Goal: Information Seeking & Learning: Check status

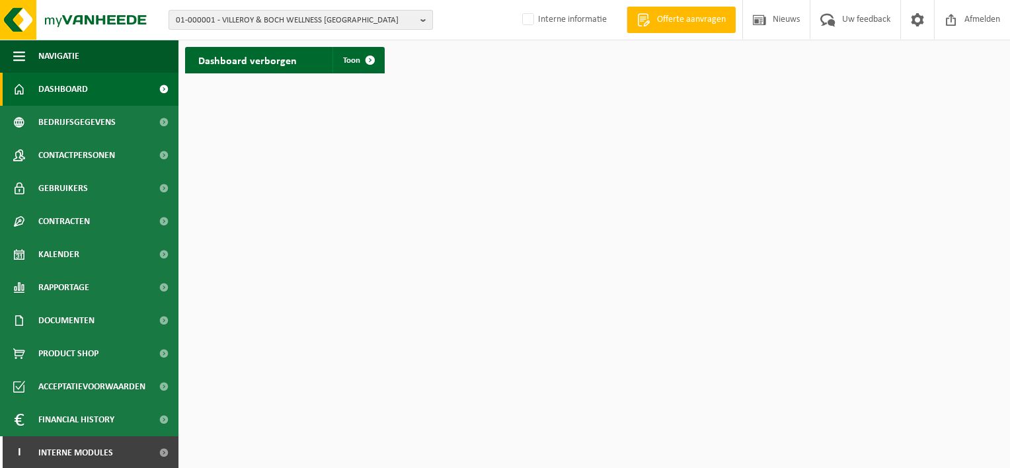
click at [423, 20] on b "button" at bounding box center [426, 20] width 12 height 18
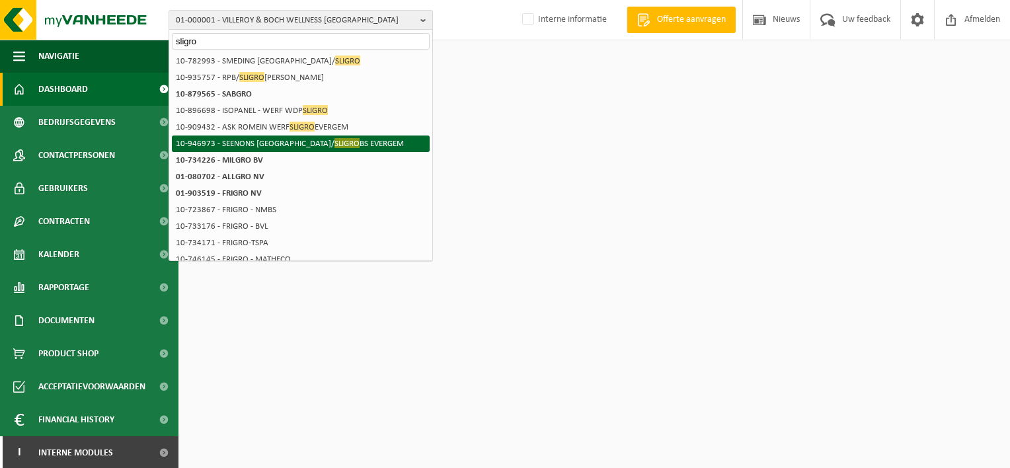
type input "sligro"
click at [287, 145] on li "10-946973 - SEENONS BELGIUM/ SLIGRO BS EVERGEM" at bounding box center [301, 143] width 258 height 17
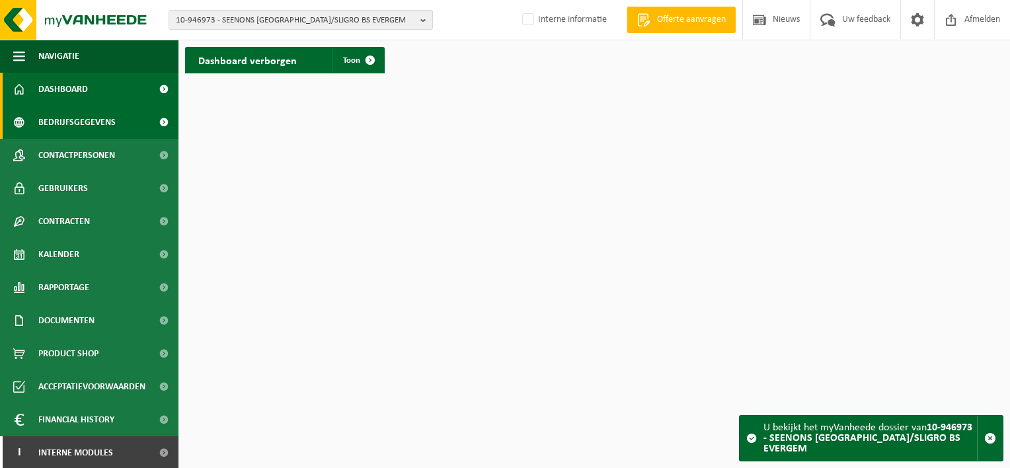
click at [91, 124] on span "Bedrijfsgegevens" at bounding box center [76, 122] width 77 height 33
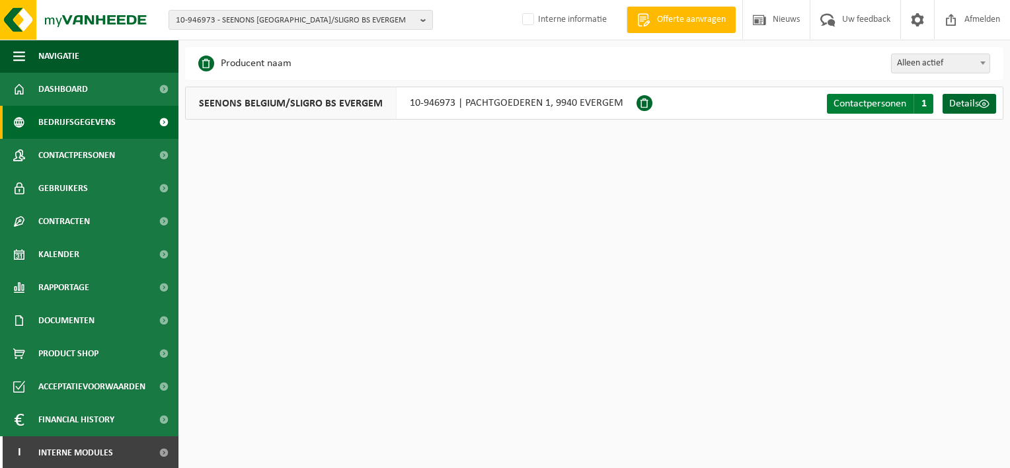
click at [873, 106] on span "Contactpersonen" at bounding box center [869, 103] width 73 height 11
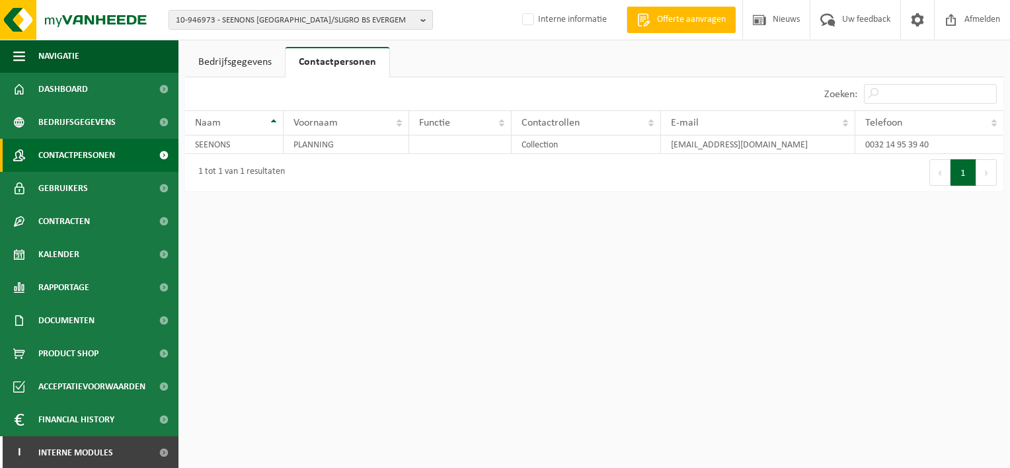
click at [100, 161] on span "Contactpersonen" at bounding box center [76, 155] width 77 height 33
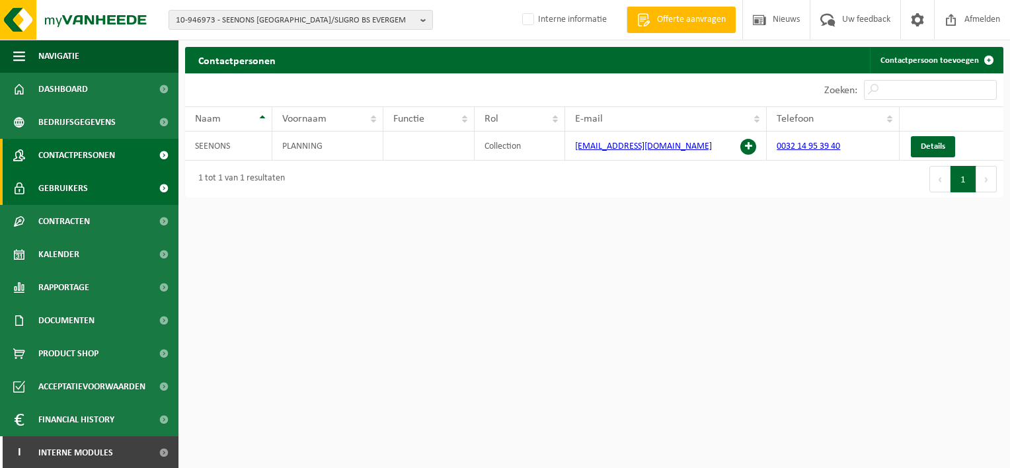
click at [61, 188] on span "Gebruikers" at bounding box center [63, 188] width 50 height 33
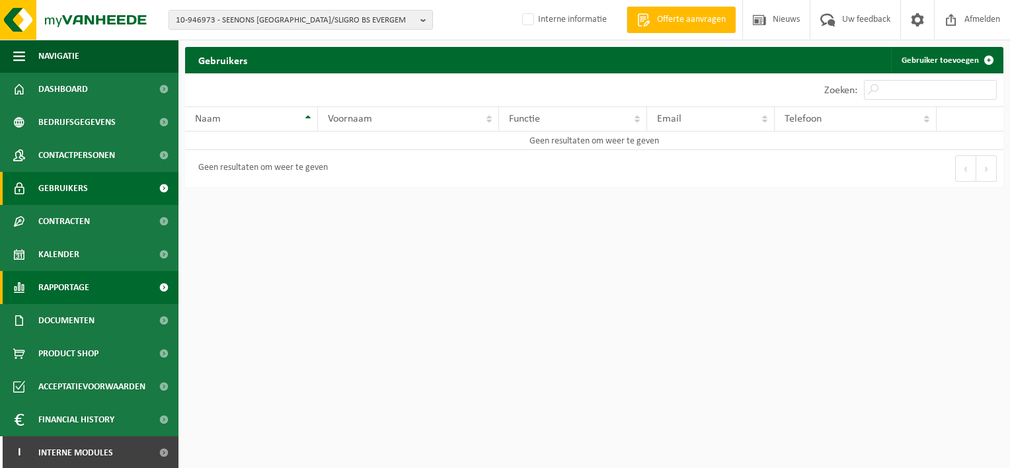
click at [61, 271] on span "Rapportage" at bounding box center [63, 287] width 51 height 33
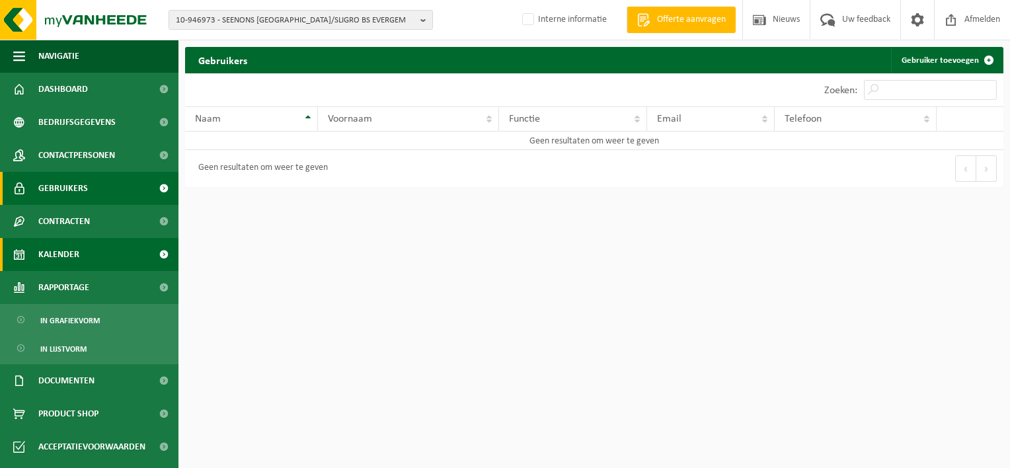
click at [59, 256] on span "Kalender" at bounding box center [58, 254] width 41 height 33
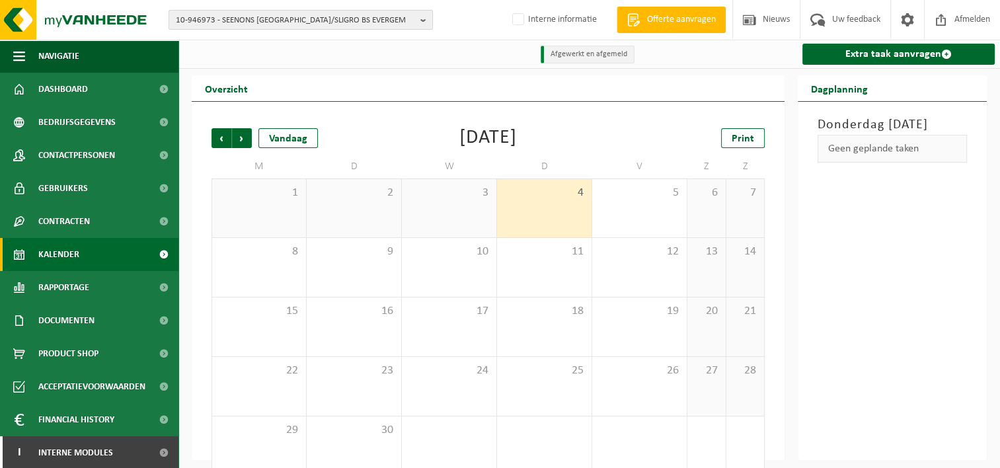
click at [423, 21] on b "button" at bounding box center [426, 20] width 12 height 18
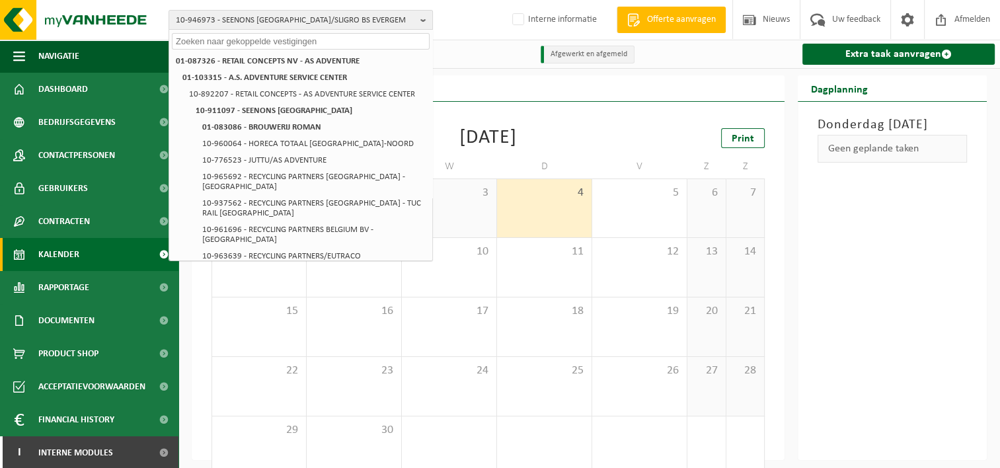
click at [230, 41] on input "text" at bounding box center [301, 41] width 258 height 17
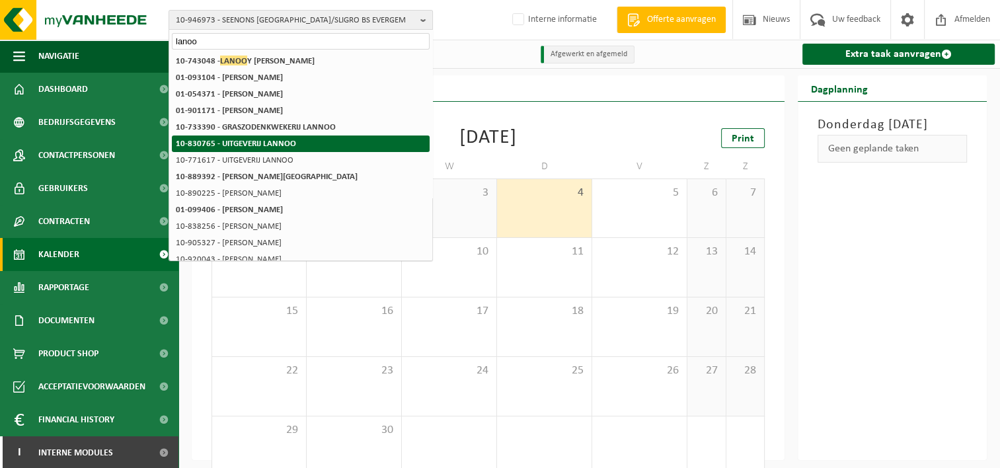
type input "lanoo"
click at [247, 143] on strong "10-830765 - UITGEVERIJ LANNOO" at bounding box center [236, 143] width 120 height 9
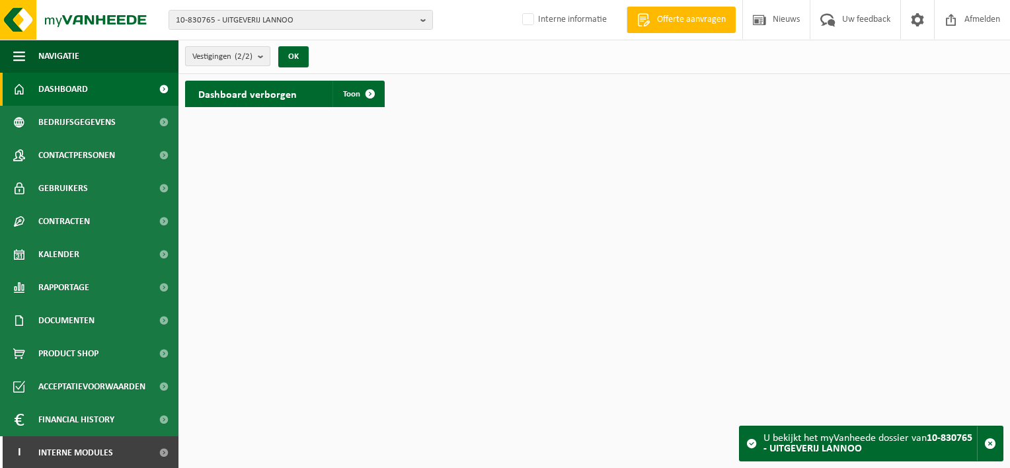
click at [264, 57] on b "submit" at bounding box center [264, 56] width 12 height 18
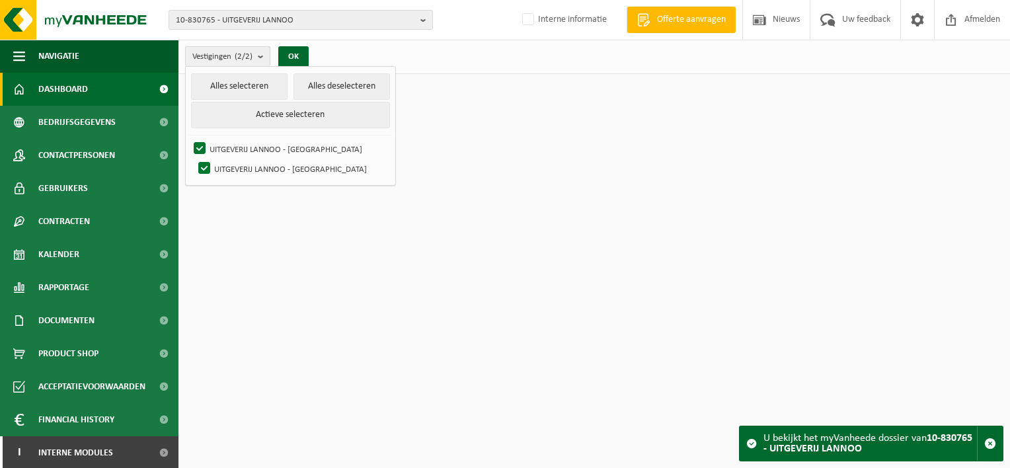
click at [264, 57] on b "submit" at bounding box center [264, 56] width 12 height 19
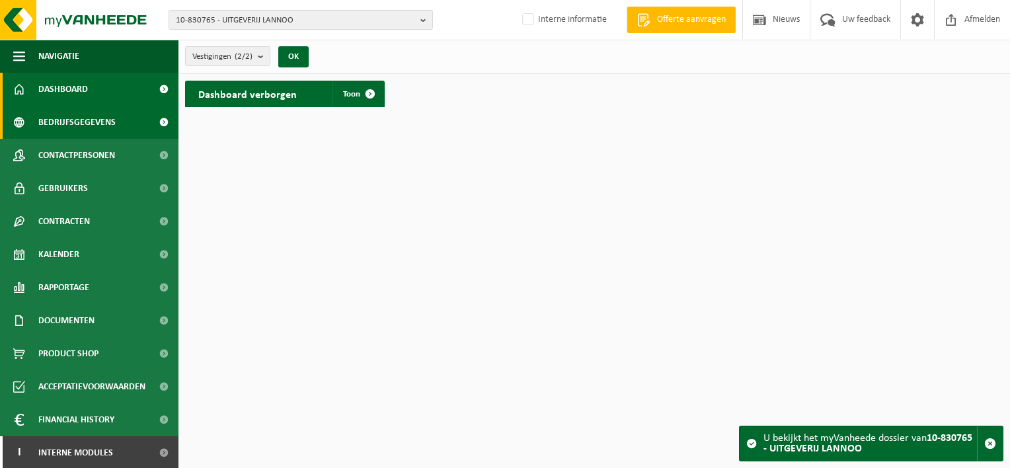
click at [53, 119] on span "Bedrijfsgegevens" at bounding box center [76, 122] width 77 height 33
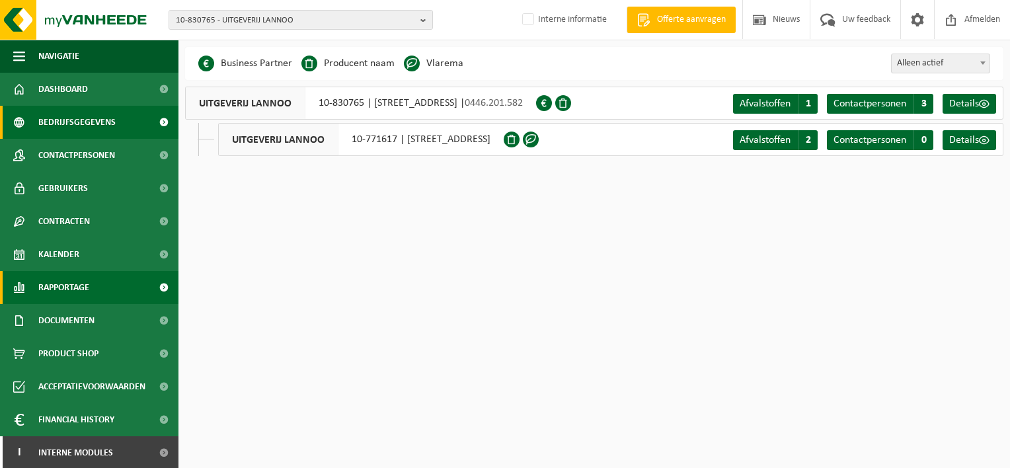
click at [69, 285] on span "Rapportage" at bounding box center [63, 287] width 51 height 33
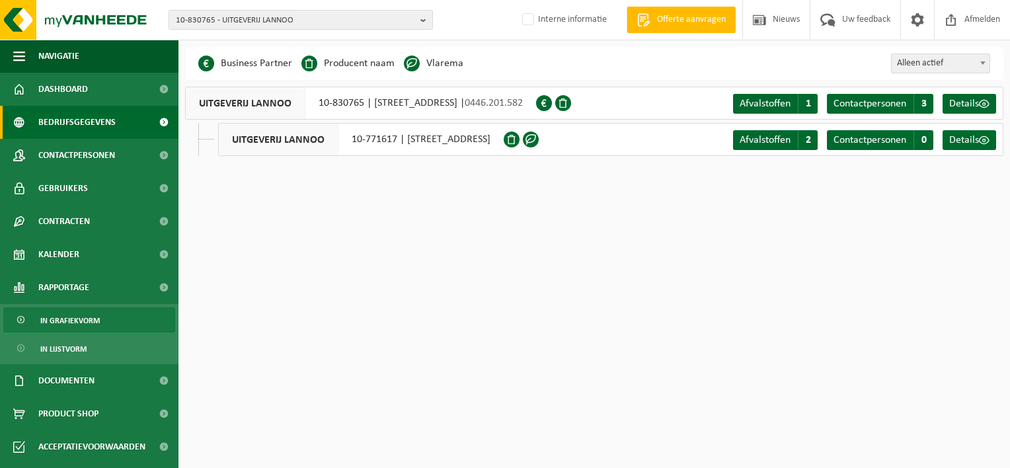
click at [91, 314] on span "In grafiekvorm" at bounding box center [69, 320] width 59 height 25
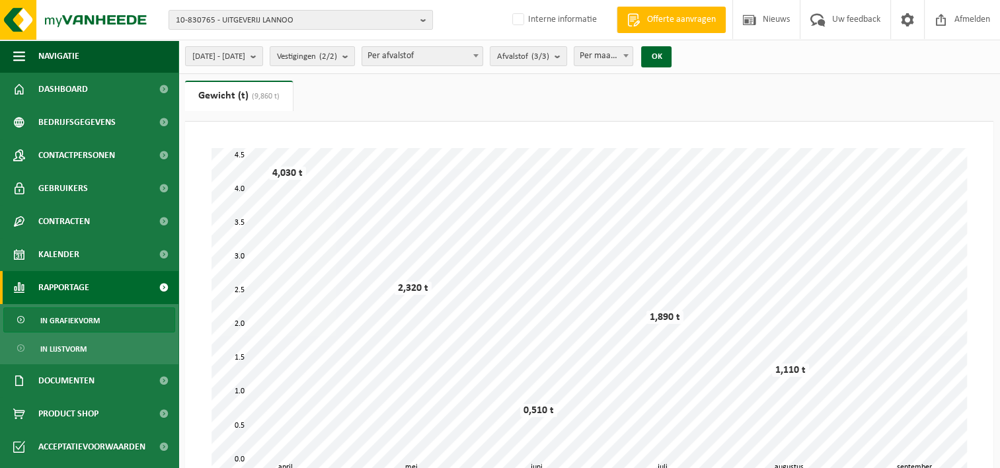
click at [305, 108] on ul "Gewicht (t) (9,860 t) Volume (m³)" at bounding box center [589, 101] width 808 height 41
click at [44, 259] on span "Kalender" at bounding box center [58, 254] width 41 height 33
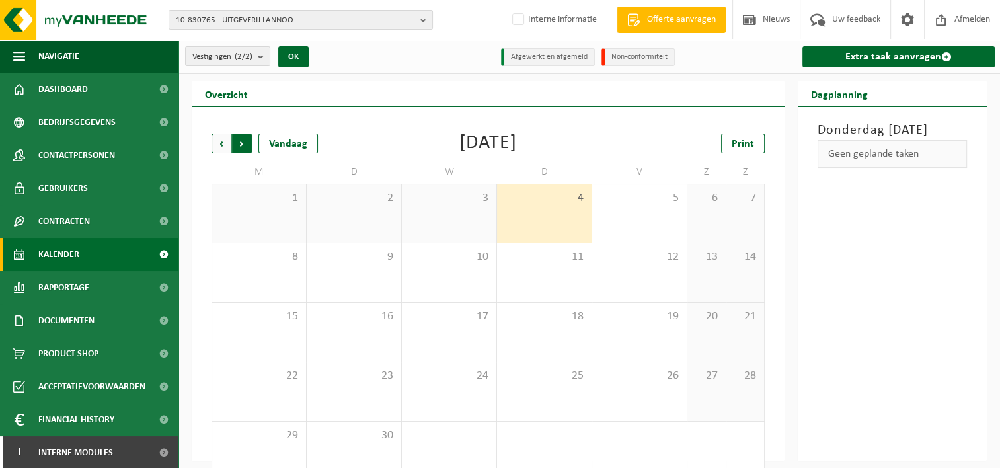
click at [219, 139] on span "Vorige" at bounding box center [221, 143] width 20 height 20
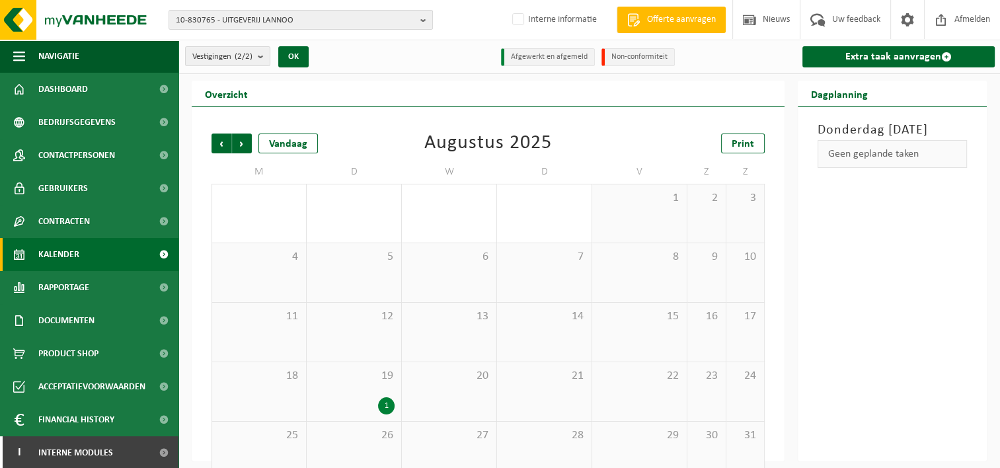
click at [383, 402] on div "1" at bounding box center [386, 405] width 17 height 17
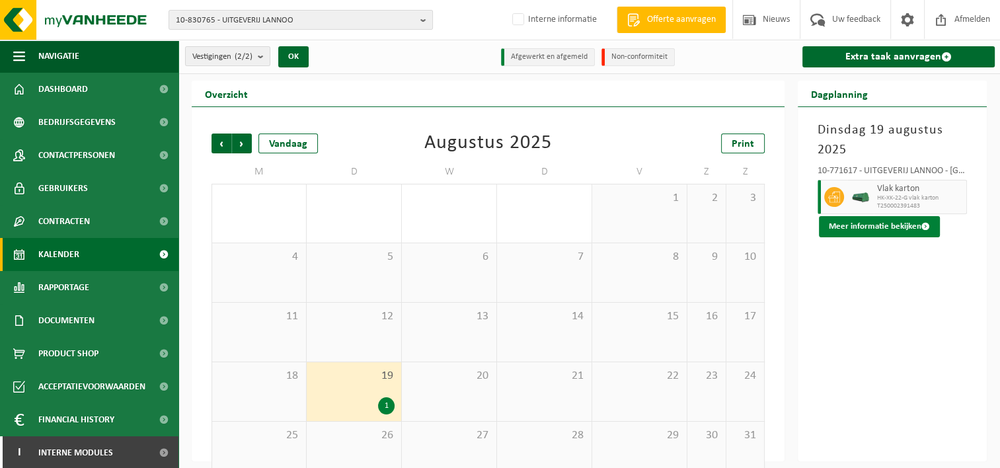
click at [870, 227] on button "Meer informatie bekijken" at bounding box center [879, 226] width 121 height 21
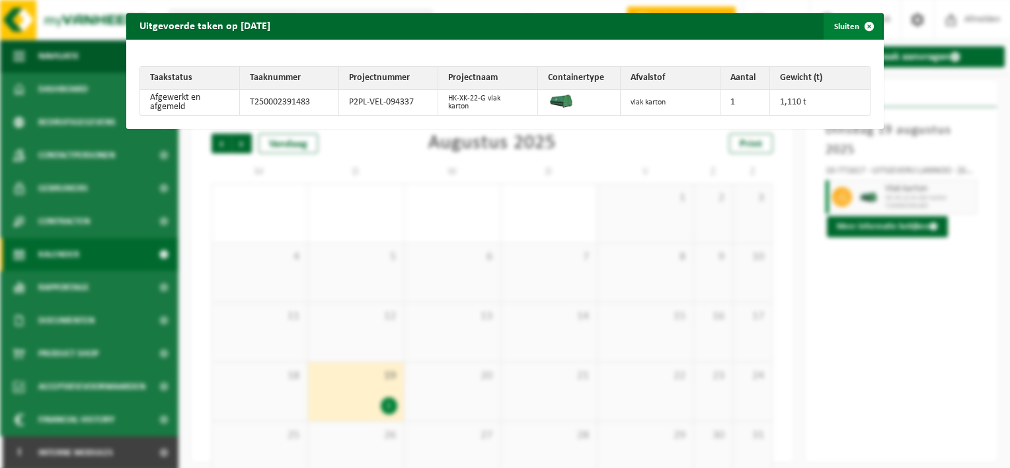
click at [862, 24] on span "button" at bounding box center [869, 26] width 26 height 26
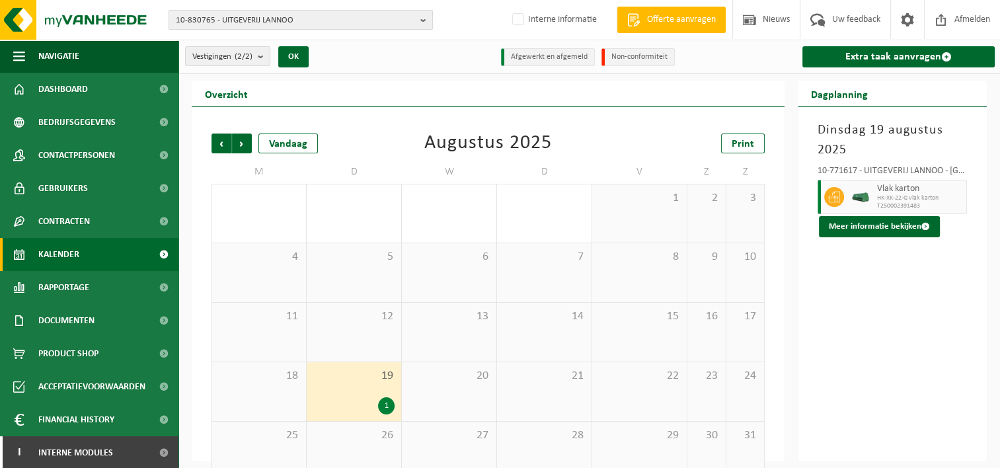
click at [422, 24] on b "button" at bounding box center [426, 20] width 12 height 18
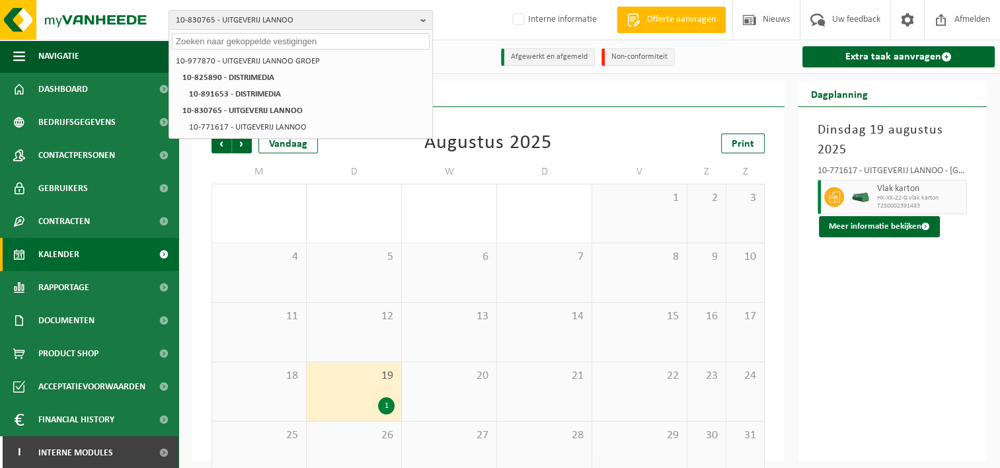
click at [219, 46] on input "text" at bounding box center [301, 41] width 258 height 17
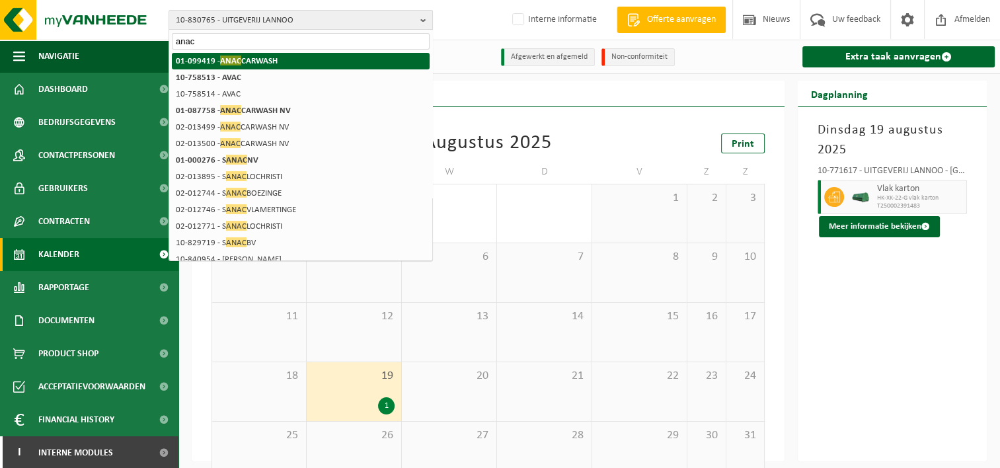
type input "anac"
click at [230, 57] on span "ANAC" at bounding box center [230, 60] width 21 height 10
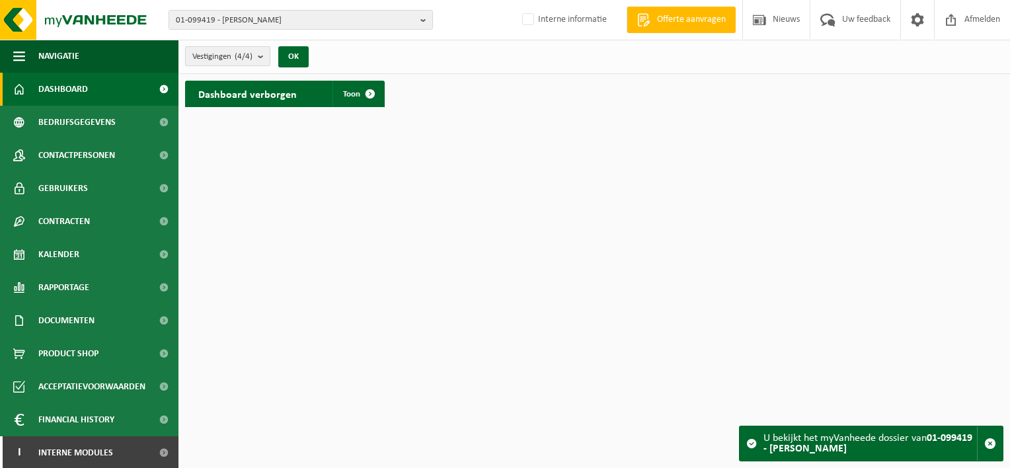
click at [260, 52] on b "submit" at bounding box center [264, 56] width 12 height 18
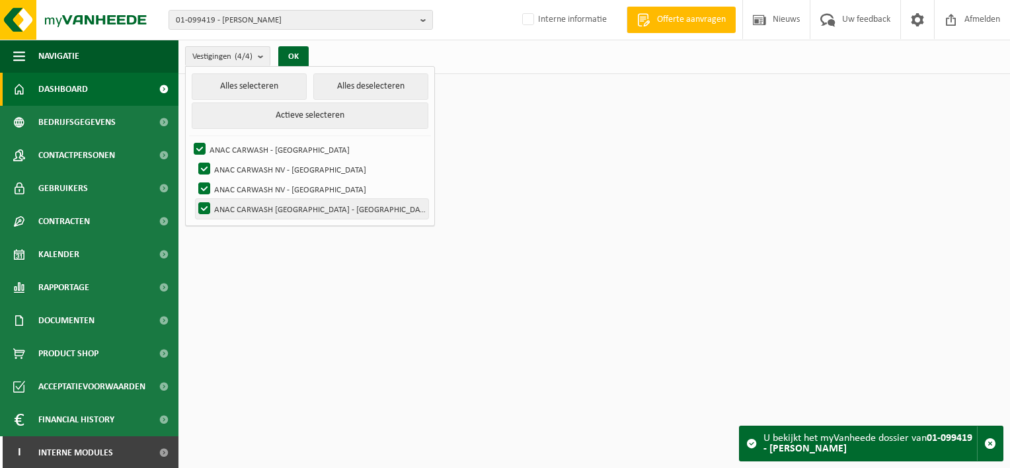
click at [248, 202] on label "ANAC CARWASH NV - ANTWERPEN" at bounding box center [312, 209] width 233 height 20
click at [194, 199] on input "ANAC CARWASH NV - ANTWERPEN" at bounding box center [193, 198] width 1 height 1
click at [206, 205] on label "ANAC CARWASH NV - ANTWERPEN" at bounding box center [312, 209] width 233 height 20
click at [194, 199] on input "ANAC CARWASH NV - ANTWERPEN" at bounding box center [193, 198] width 1 height 1
checkbox input "true"
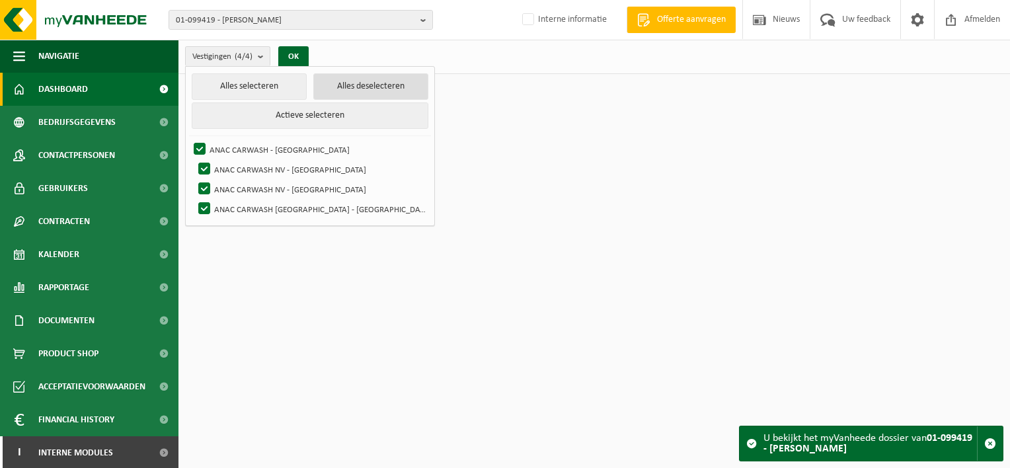
click at [330, 87] on button "Alles deselecteren" at bounding box center [370, 86] width 115 height 26
checkbox input "false"
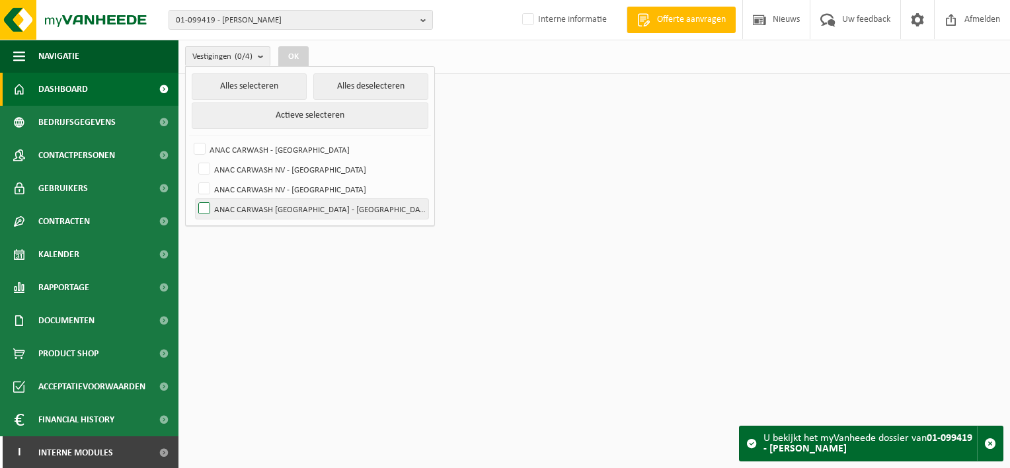
click at [204, 205] on label "ANAC CARWASH NV - ANTWERPEN" at bounding box center [312, 209] width 233 height 20
click at [194, 199] on input "ANAC CARWASH NV - ANTWERPEN" at bounding box center [193, 198] width 1 height 1
checkbox input "true"
click at [291, 59] on button "OK" at bounding box center [293, 56] width 30 height 21
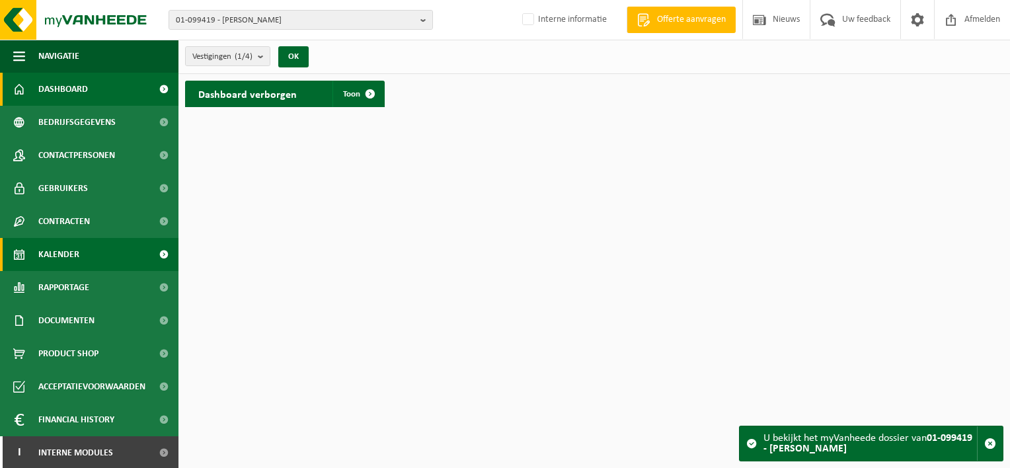
click at [66, 255] on span "Kalender" at bounding box center [58, 254] width 41 height 33
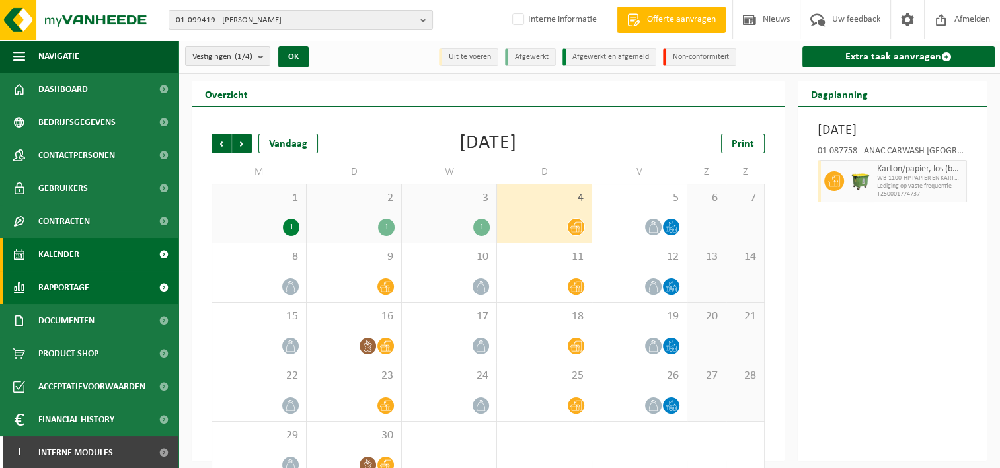
click at [45, 297] on span "Rapportage" at bounding box center [63, 287] width 51 height 33
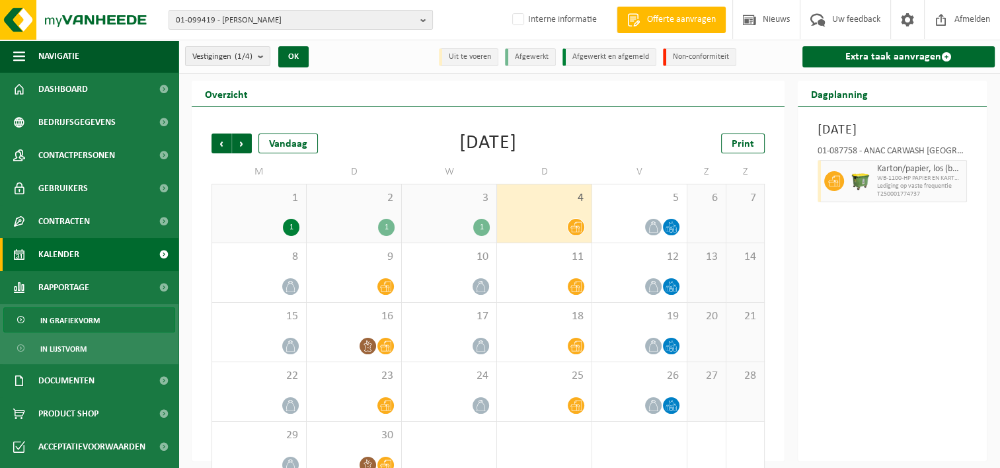
click at [67, 320] on span "In grafiekvorm" at bounding box center [69, 320] width 59 height 25
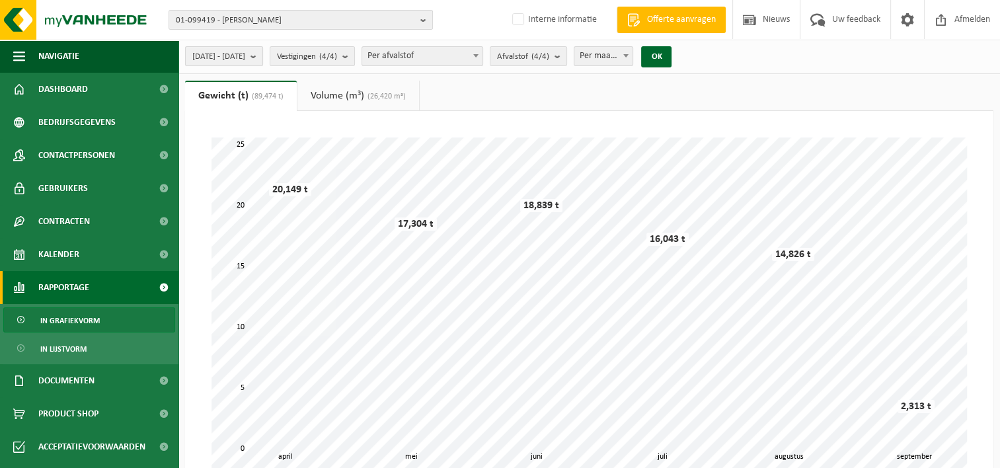
click at [262, 59] on b "submit" at bounding box center [256, 56] width 12 height 18
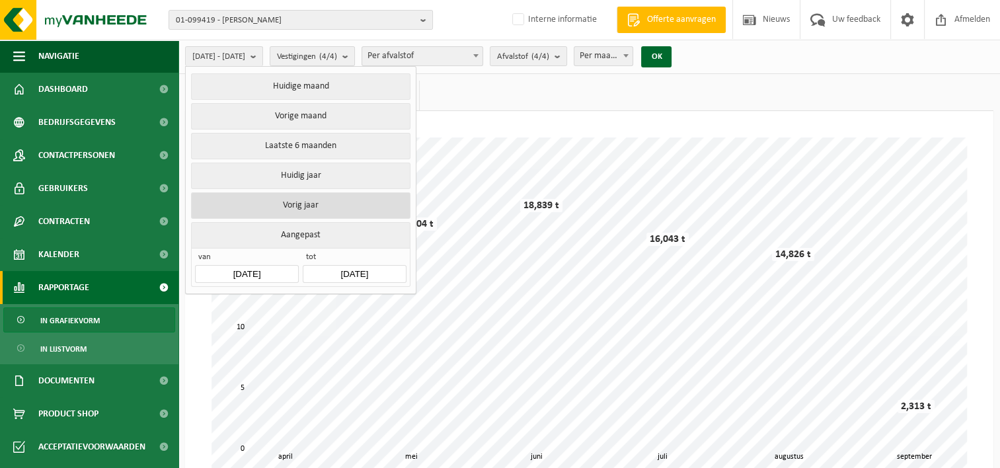
click at [299, 200] on button "Vorig jaar" at bounding box center [300, 205] width 219 height 26
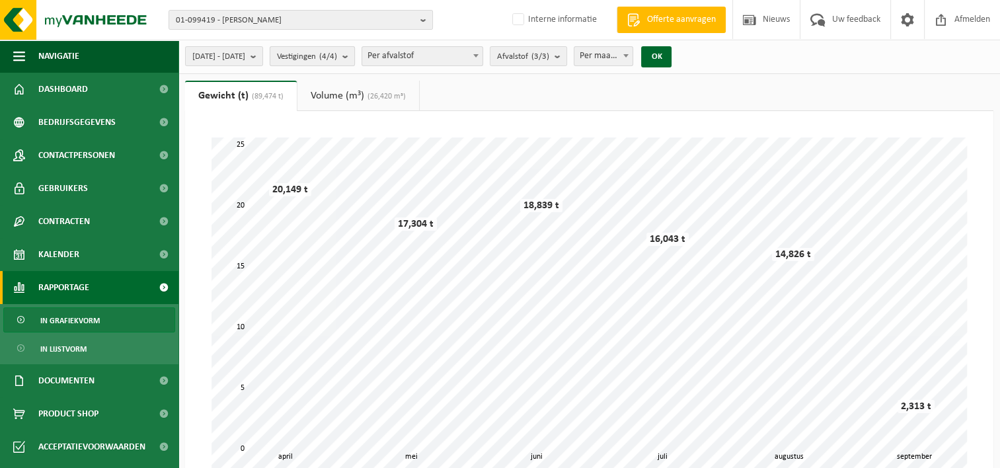
click at [355, 55] on button "Vestigingen (4/4)" at bounding box center [312, 56] width 85 height 20
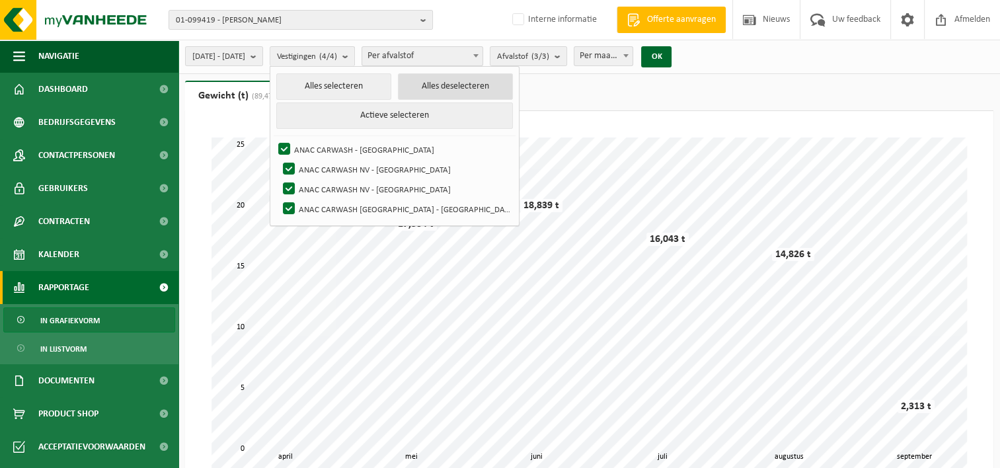
click at [451, 85] on button "Alles deselecteren" at bounding box center [455, 86] width 115 height 26
checkbox input "false"
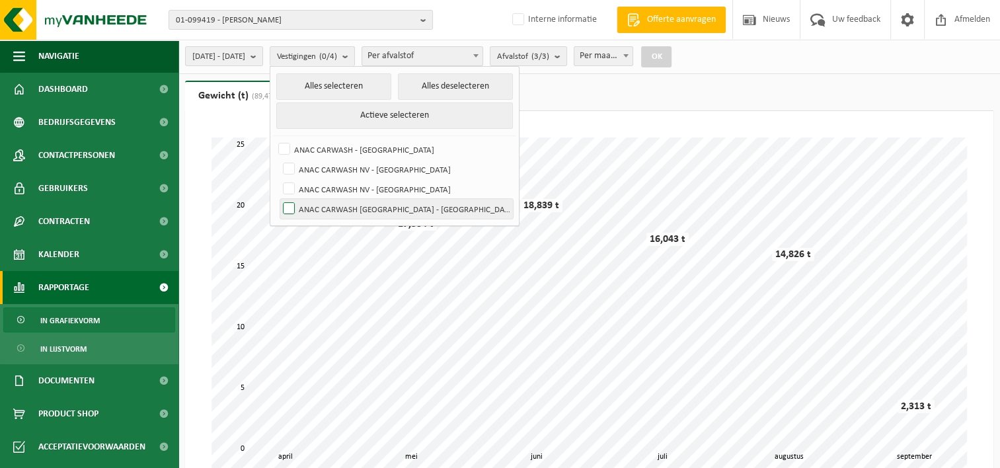
click at [323, 205] on label "ANAC CARWASH NV - ANTWERPEN" at bounding box center [396, 209] width 233 height 20
click at [278, 199] on input "ANAC CARWASH NV - ANTWERPEN" at bounding box center [277, 198] width 1 height 1
checkbox input "true"
click at [566, 57] on b "submit" at bounding box center [560, 56] width 12 height 18
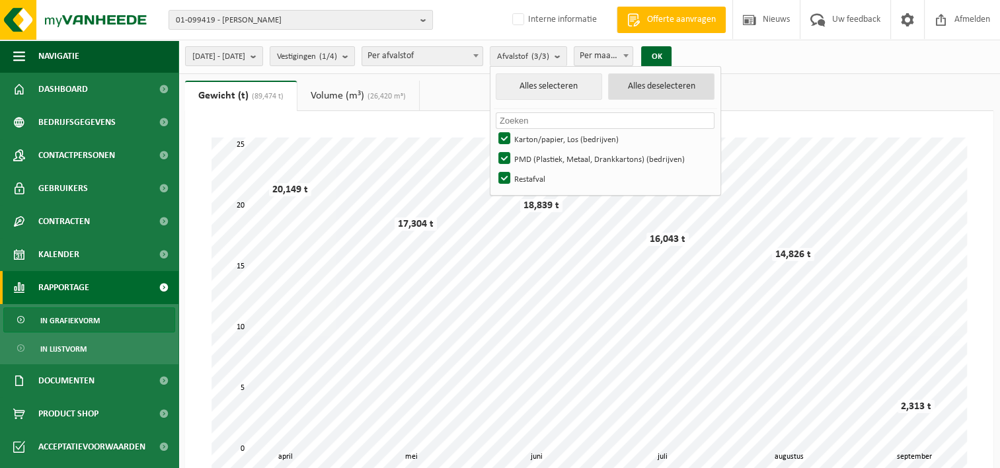
click at [676, 85] on button "Alles deselecteren" at bounding box center [661, 86] width 106 height 26
checkbox input "false"
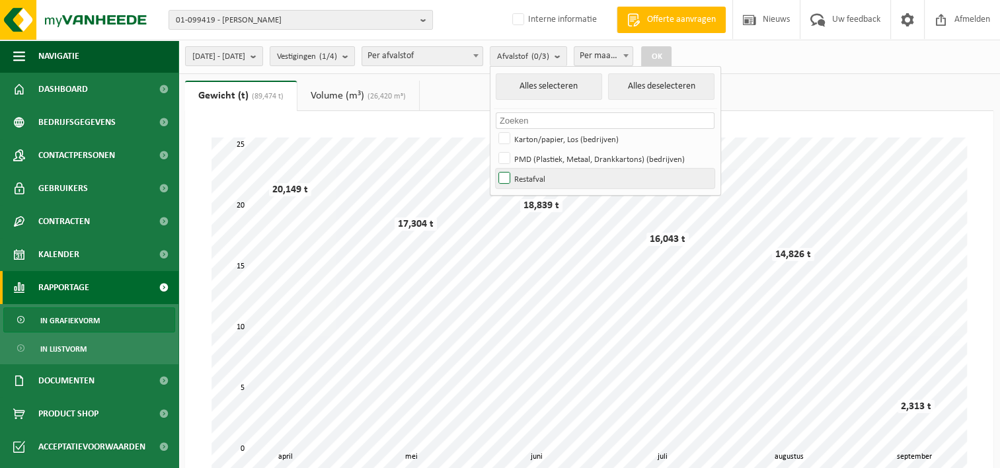
click at [538, 177] on label "Restafval" at bounding box center [605, 178] width 219 height 20
click at [494, 168] on input "Restafval" at bounding box center [493, 168] width 1 height 1
checkbox input "true"
click at [671, 57] on button "OK" at bounding box center [656, 56] width 30 height 21
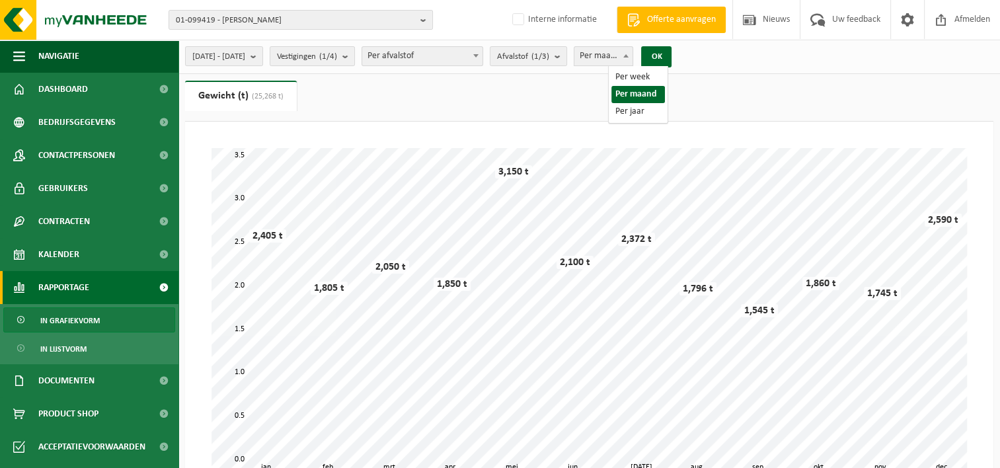
click at [632, 59] on span at bounding box center [625, 55] width 13 height 17
click at [671, 59] on button "OK" at bounding box center [656, 56] width 30 height 21
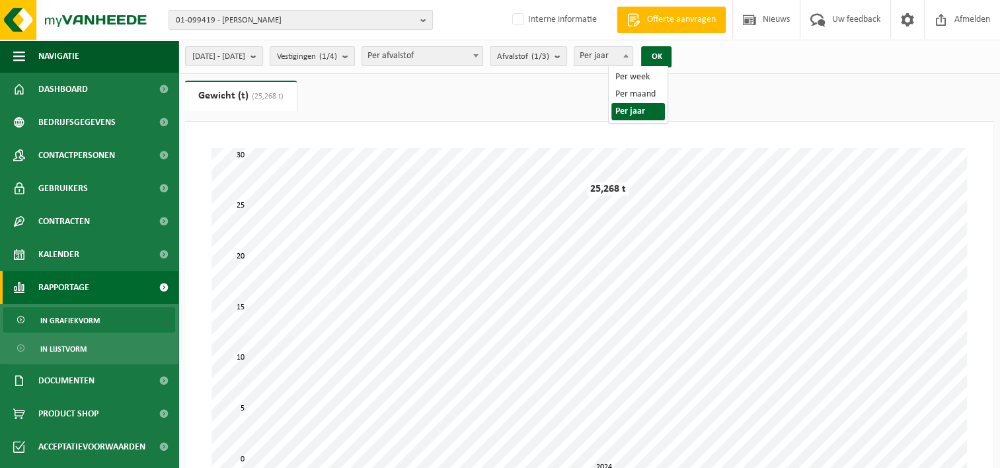
click at [632, 59] on span at bounding box center [625, 55] width 13 height 17
select select "2"
click at [671, 59] on button "OK" at bounding box center [656, 56] width 30 height 21
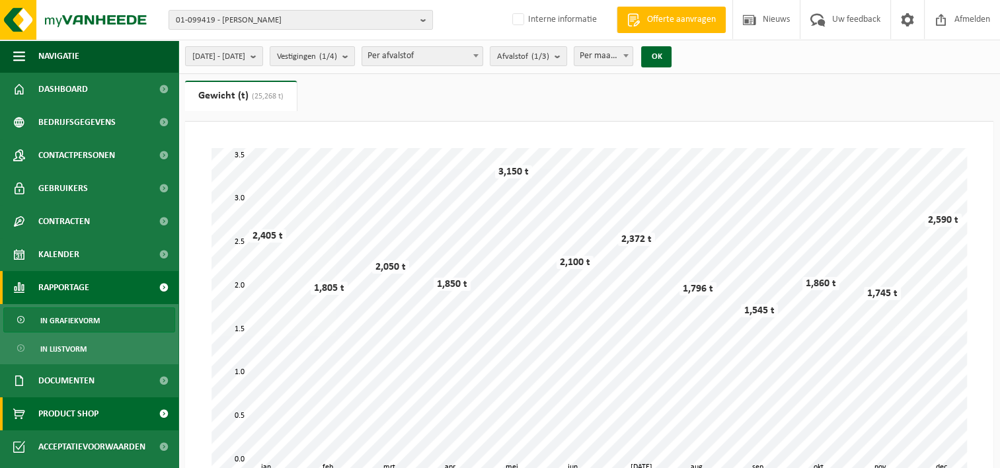
click at [82, 414] on span "Product Shop" at bounding box center [68, 413] width 60 height 33
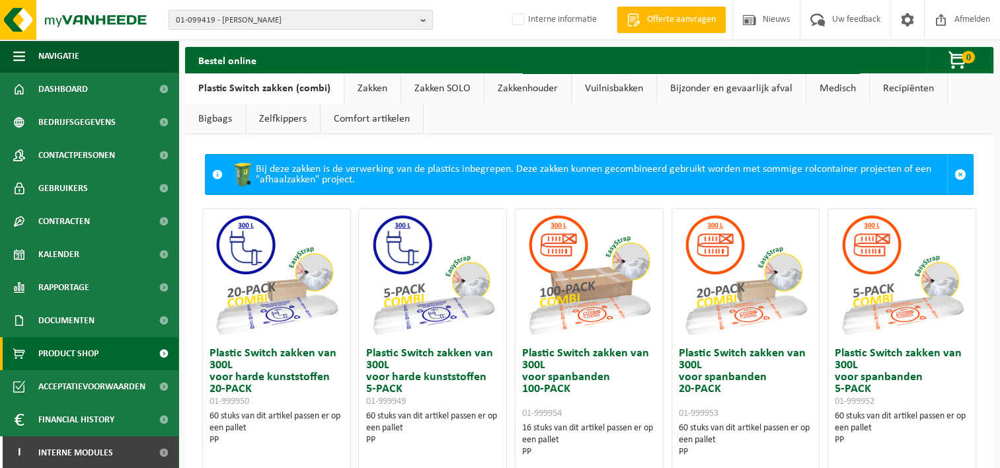
click at [422, 20] on b "button" at bounding box center [426, 20] width 12 height 18
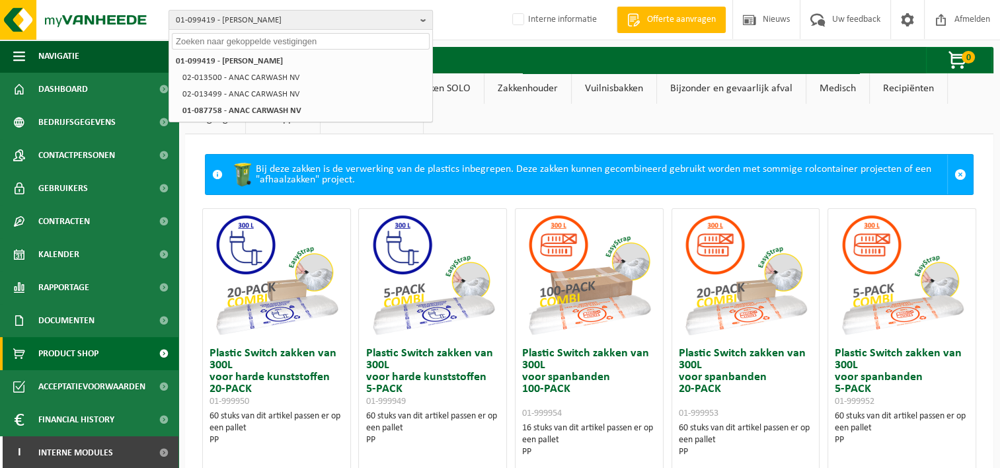
click at [412, 20] on span "01-099419 - [PERSON_NAME]" at bounding box center [295, 21] width 239 height 20
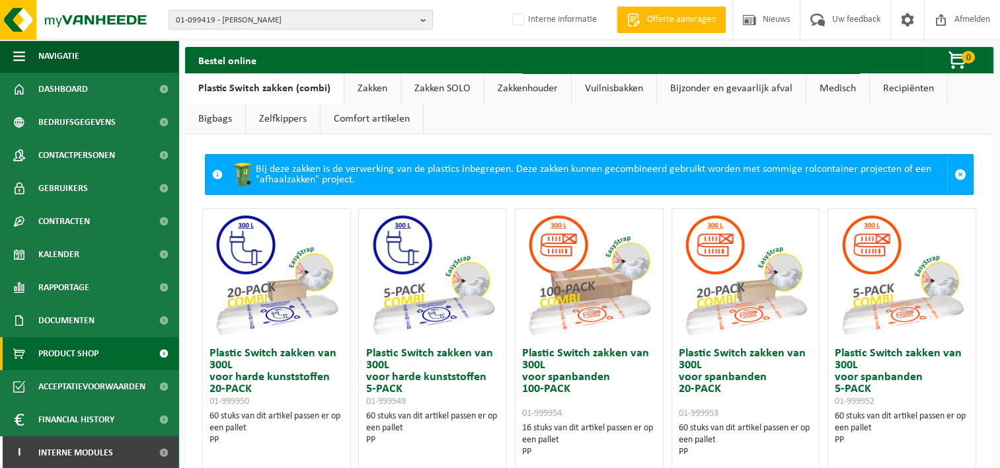
click at [291, 17] on span "01-099419 - [PERSON_NAME]" at bounding box center [295, 21] width 239 height 20
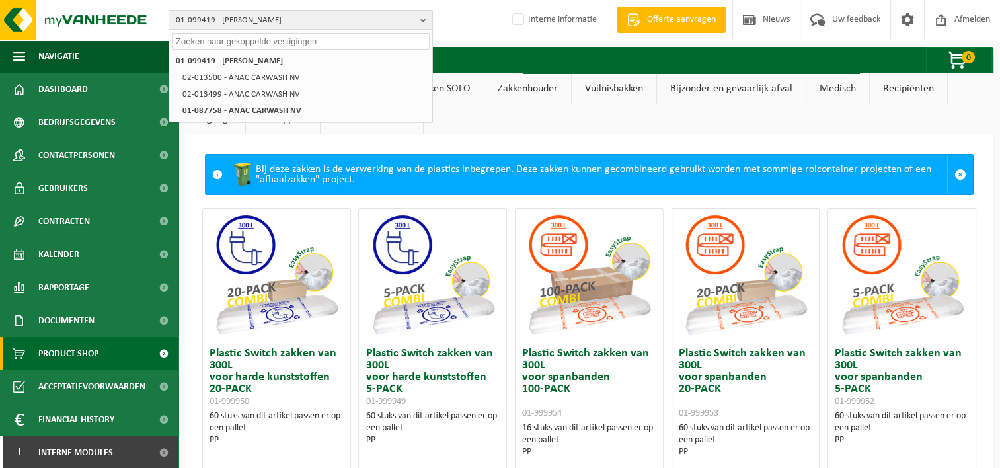
click at [229, 40] on input "text" at bounding box center [301, 41] width 258 height 17
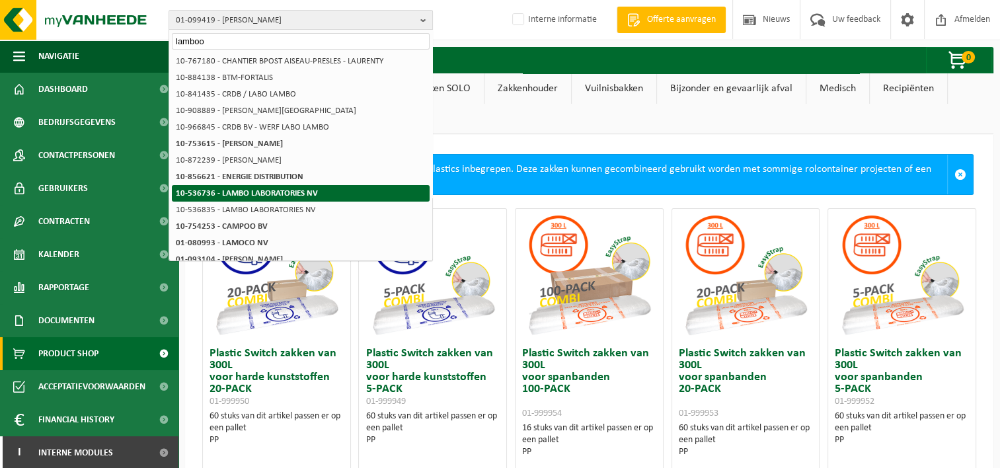
type input "lamboo"
click at [246, 192] on strong "10-536736 - LAMBO LABORATORIES NV" at bounding box center [247, 193] width 142 height 9
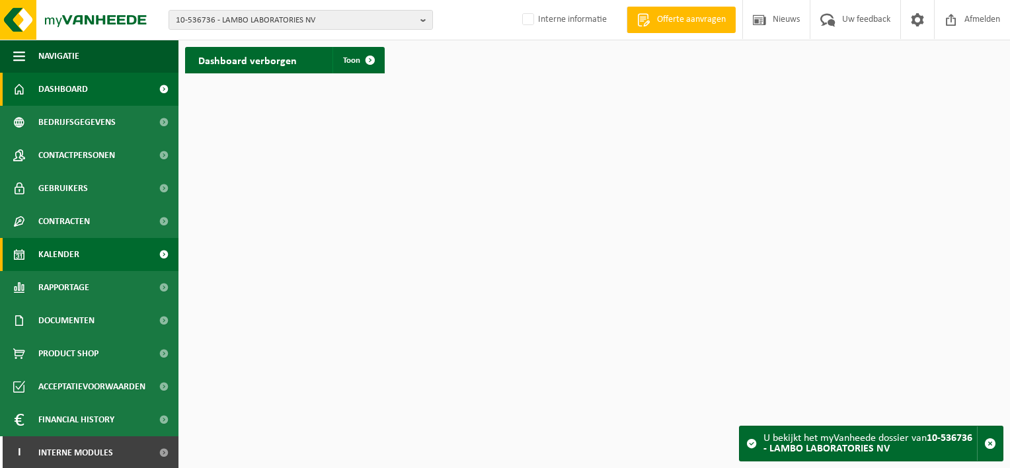
click at [70, 256] on span "Kalender" at bounding box center [58, 254] width 41 height 33
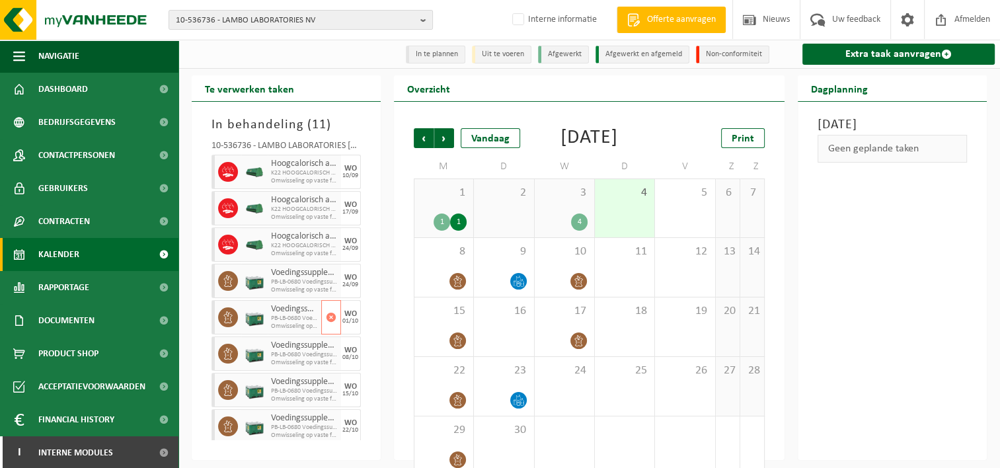
click at [299, 323] on span "Omwisseling op vaste frequentie (incl. verwerking)" at bounding box center [294, 326] width 47 height 8
click at [65, 285] on span "Rapportage" at bounding box center [63, 287] width 51 height 33
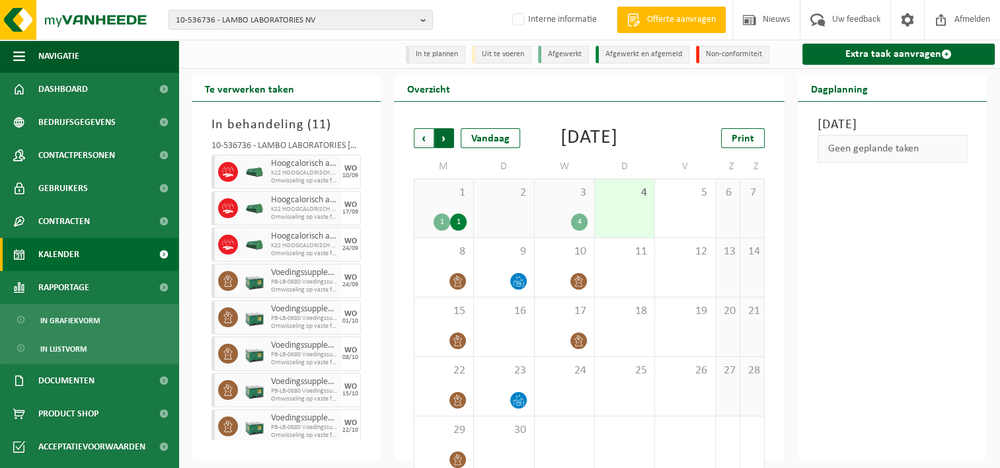
click at [418, 138] on span "Vorige" at bounding box center [424, 138] width 20 height 20
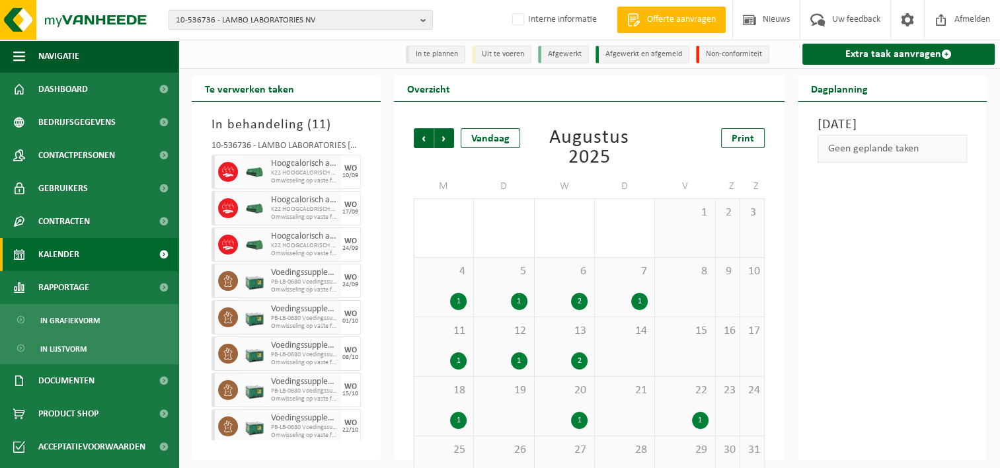
click at [579, 420] on div "1" at bounding box center [579, 420] width 17 height 17
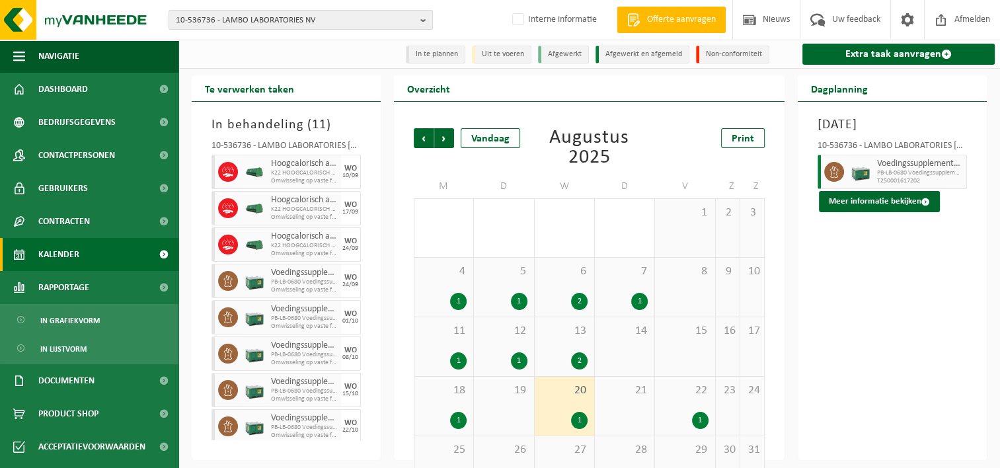
drag, startPoint x: 905, startPoint y: 317, endPoint x: 934, endPoint y: 210, distance: 110.9
click at [934, 210] on div "[DATE] 10-536736 - LAMBO LABORATORIES NV - WIJNEGEM Voedingssupplementen, bevat…" at bounding box center [891, 281] width 189 height 358
drag, startPoint x: 934, startPoint y: 210, endPoint x: 915, endPoint y: 219, distance: 21.3
click at [915, 212] on button "Meer informatie bekijken" at bounding box center [879, 201] width 121 height 21
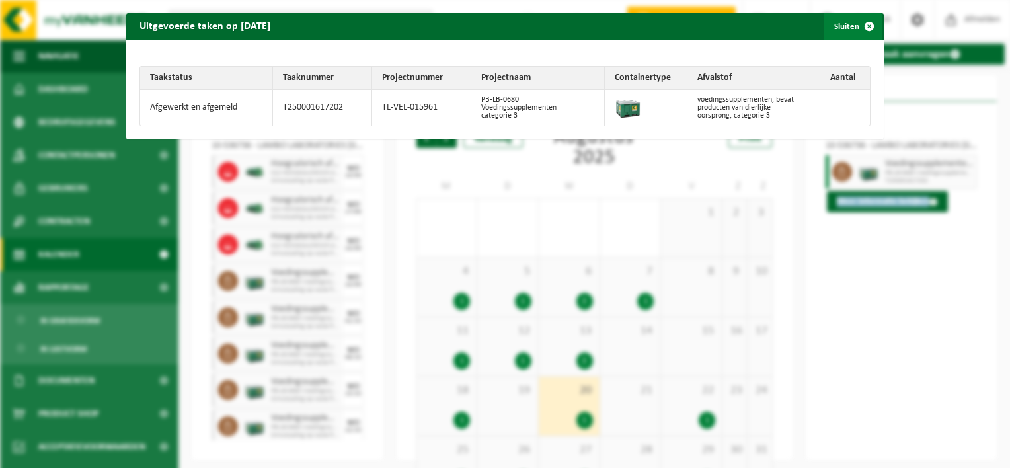
click at [859, 23] on span "button" at bounding box center [869, 26] width 26 height 26
